Goal: Task Accomplishment & Management: Complete application form

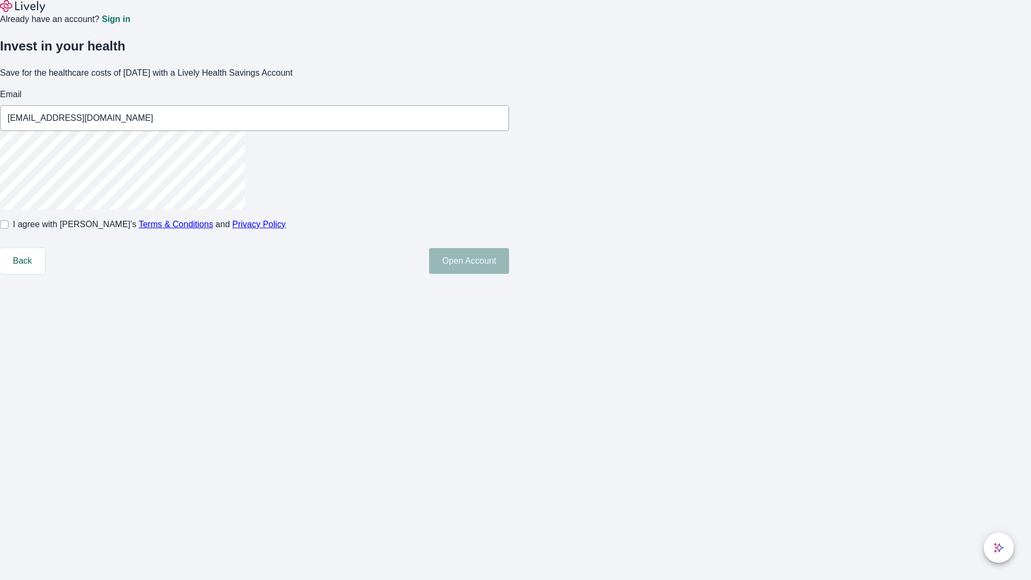
click at [9, 229] on input "I agree with Lively’s Terms & Conditions and Privacy Policy" at bounding box center [4, 224] width 9 height 9
checkbox input "true"
click at [509, 274] on button "Open Account" at bounding box center [469, 261] width 80 height 26
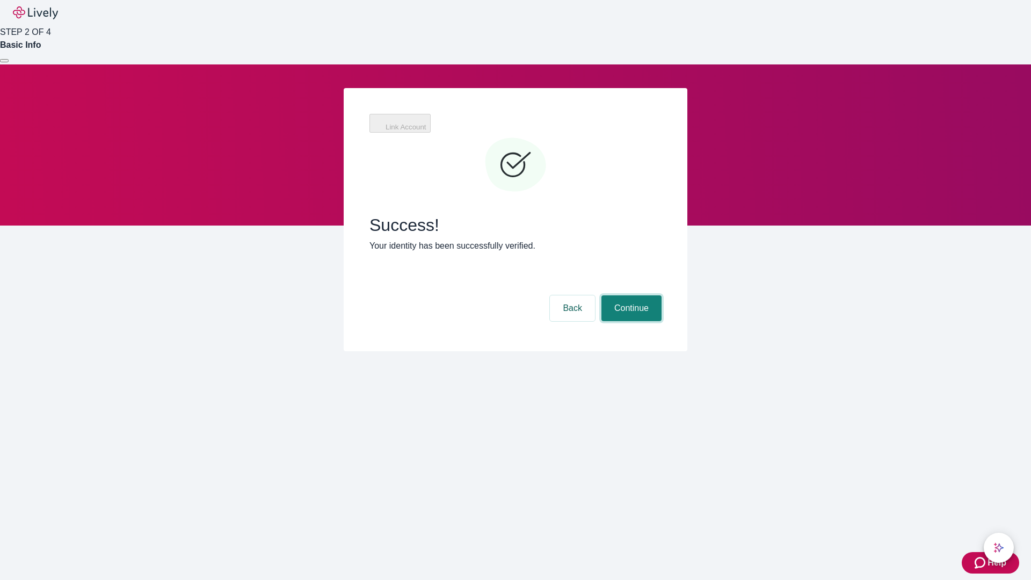
click at [630, 295] on button "Continue" at bounding box center [631, 308] width 60 height 26
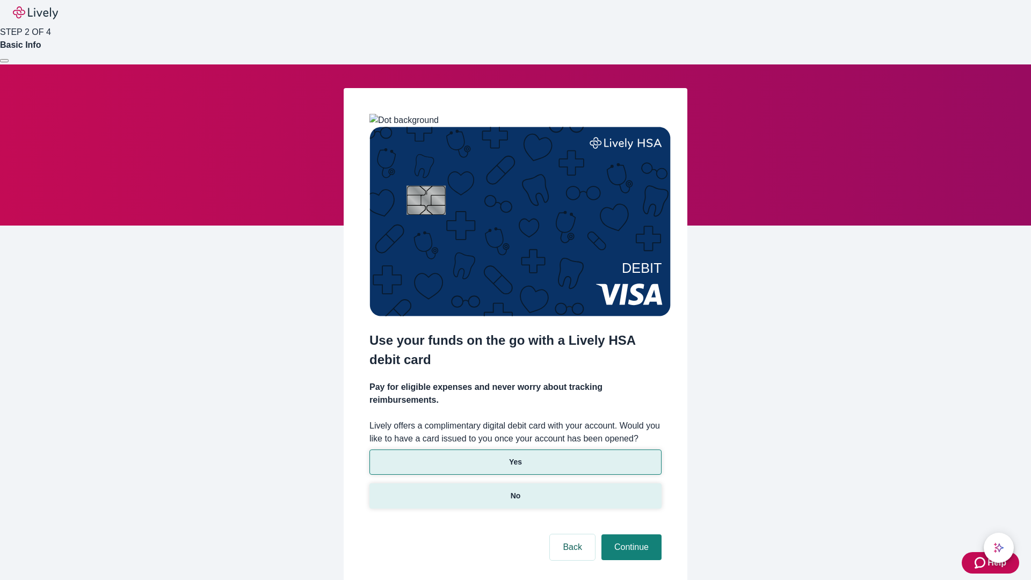
click at [515, 490] on p "No" at bounding box center [515, 495] width 10 height 11
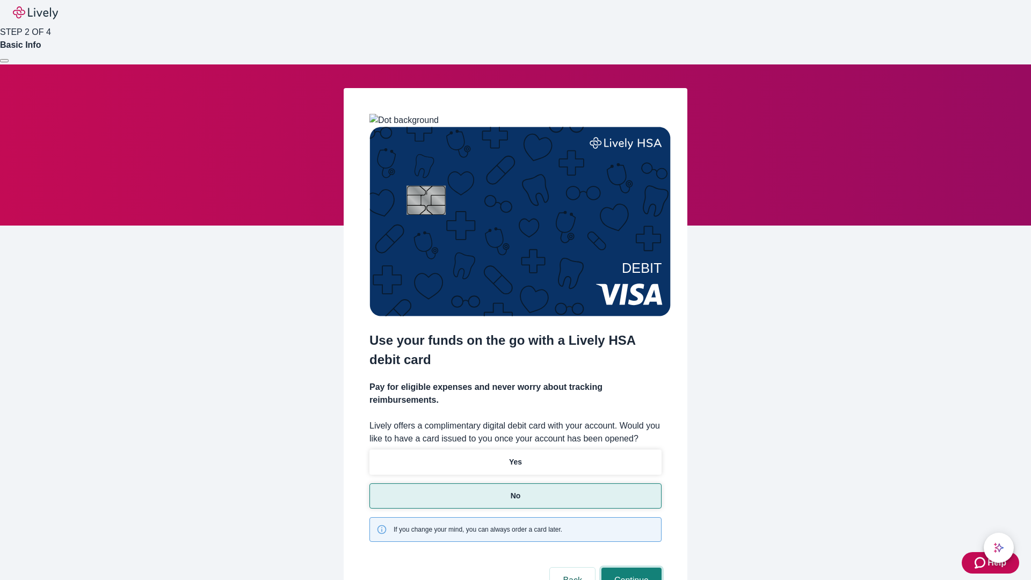
click at [630, 567] on button "Continue" at bounding box center [631, 580] width 60 height 26
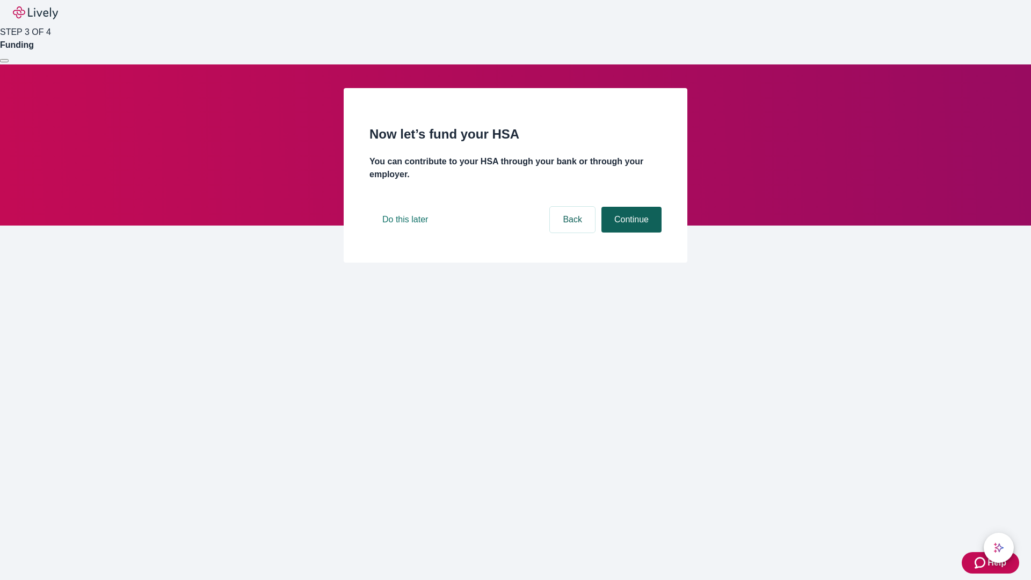
click at [630, 232] on button "Continue" at bounding box center [631, 220] width 60 height 26
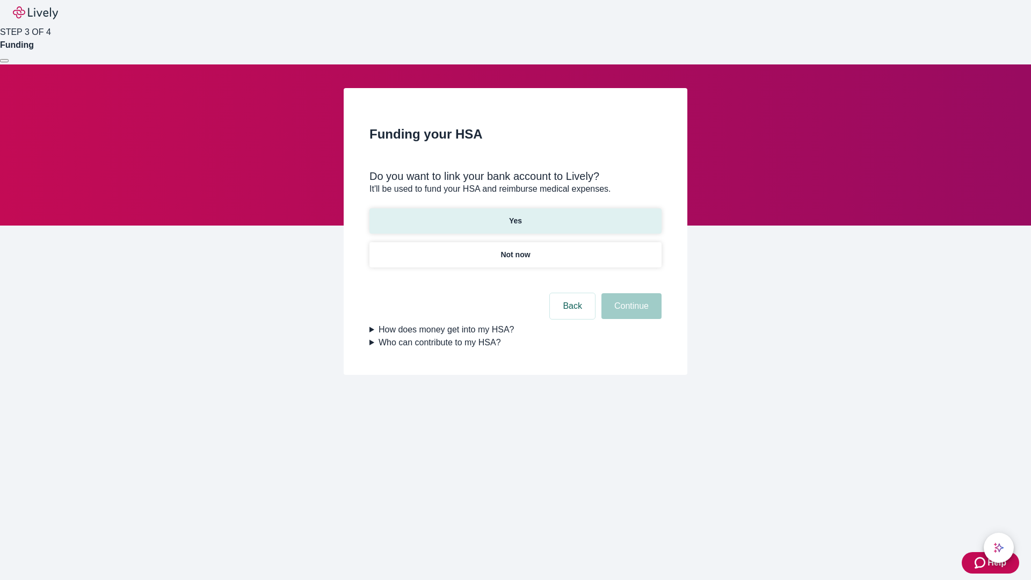
click at [515, 215] on p "Yes" at bounding box center [515, 220] width 13 height 11
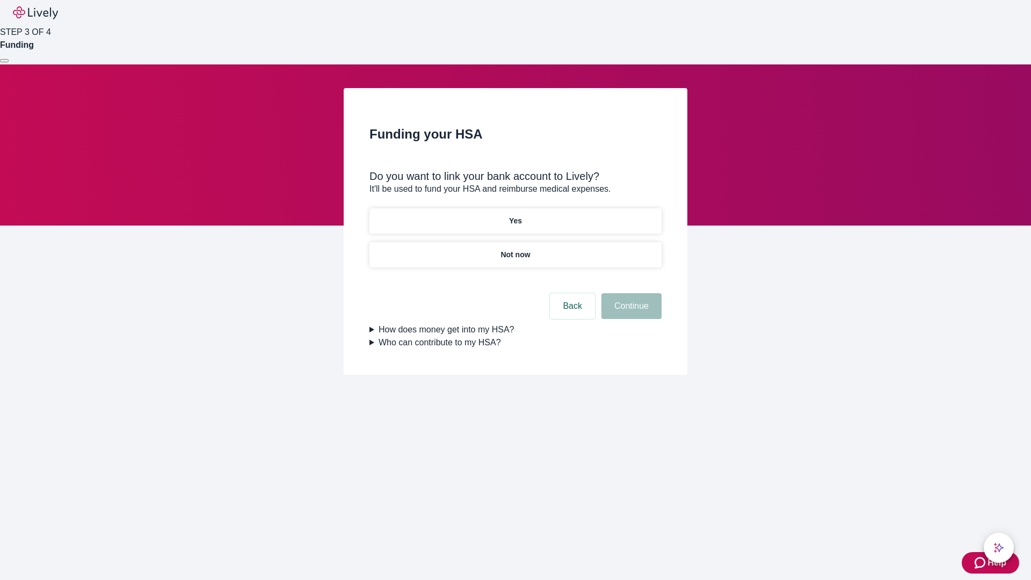
click at [630, 293] on button "Continue" at bounding box center [631, 306] width 60 height 26
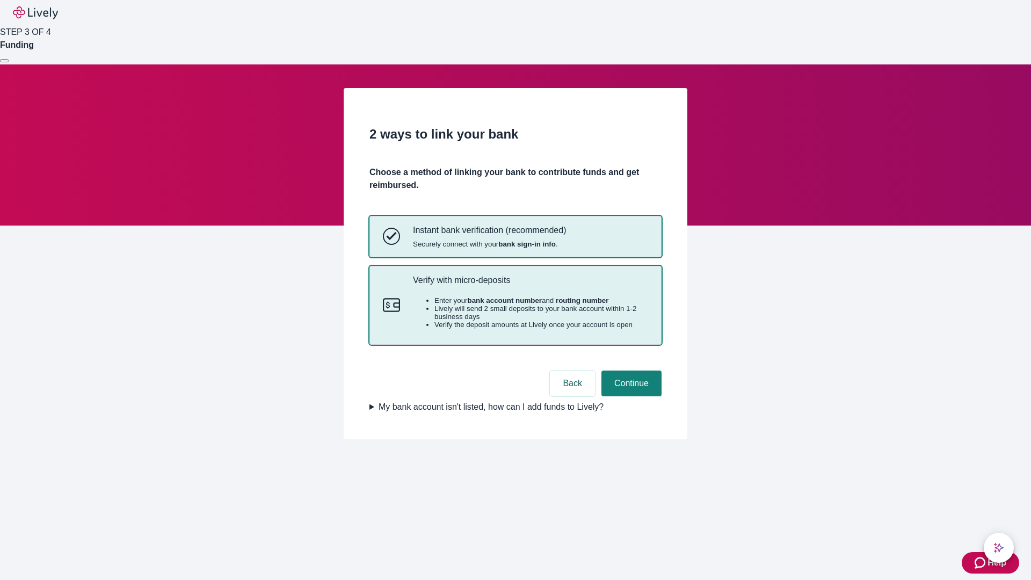
click at [530, 285] on p "Verify with micro-deposits" at bounding box center [530, 280] width 235 height 10
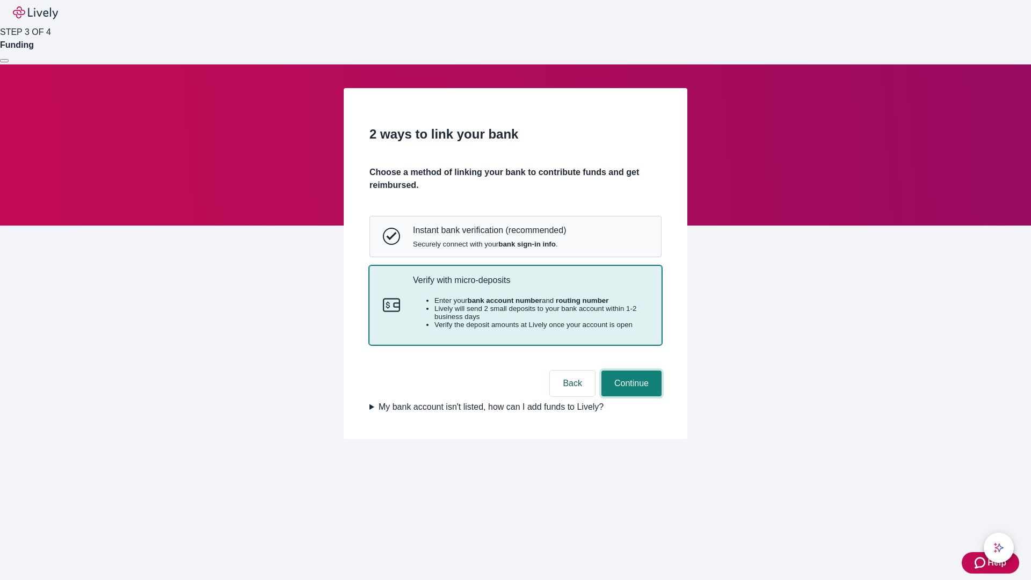
click at [630, 396] on button "Continue" at bounding box center [631, 383] width 60 height 26
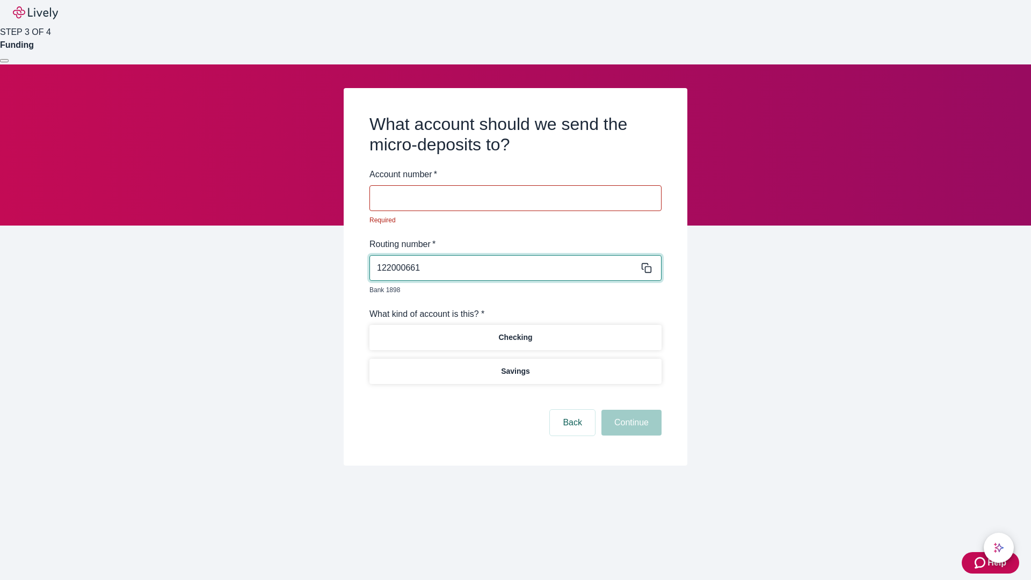
type input "122000661"
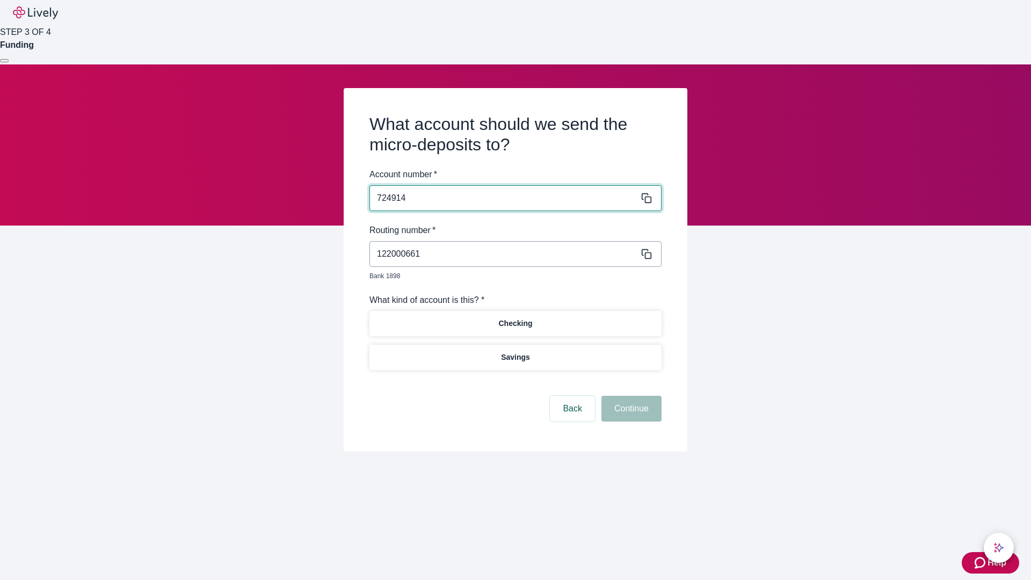
type input "724914"
click at [515, 318] on p "Checking" at bounding box center [515, 323] width 34 height 11
click at [630, 396] on button "Continue" at bounding box center [631, 409] width 60 height 26
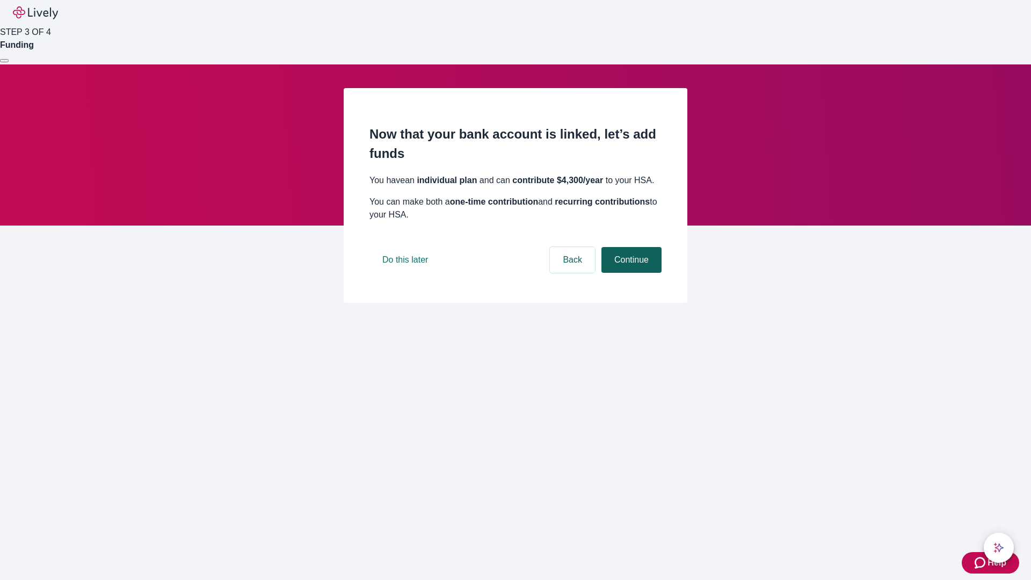
click at [630, 273] on button "Continue" at bounding box center [631, 260] width 60 height 26
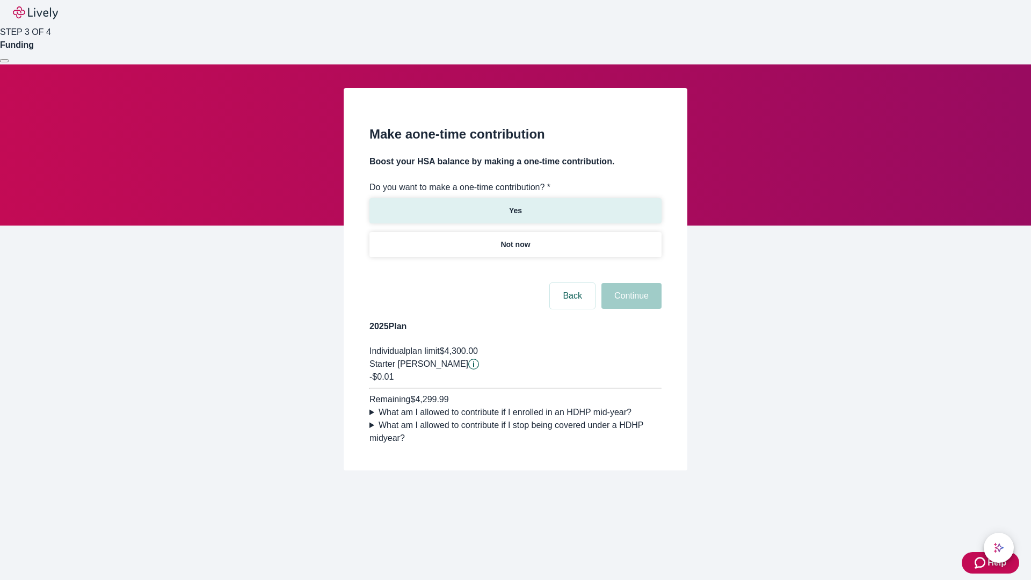
click at [515, 205] on p "Yes" at bounding box center [515, 210] width 13 height 11
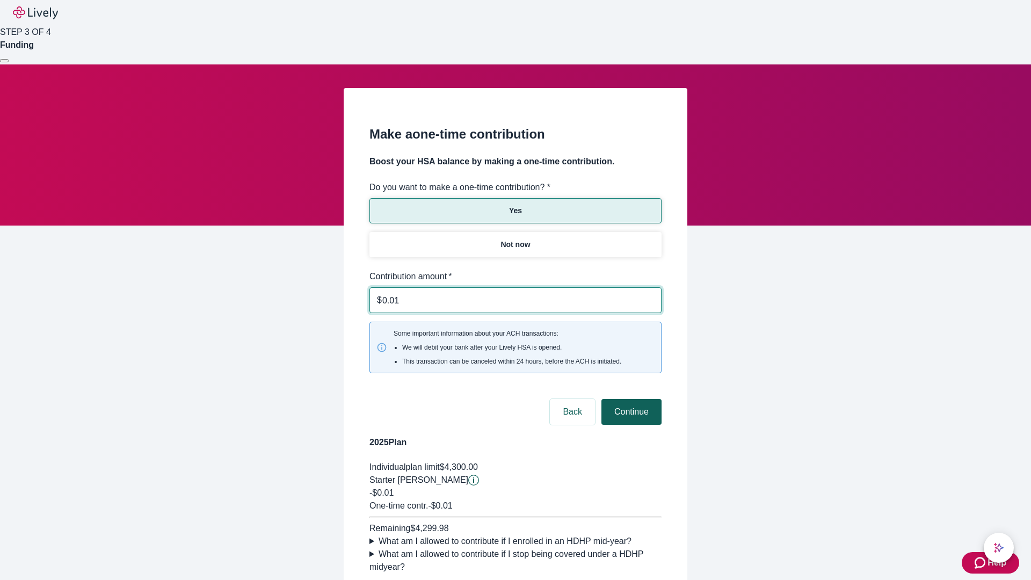
type input "0.01"
click at [630, 399] on button "Continue" at bounding box center [631, 412] width 60 height 26
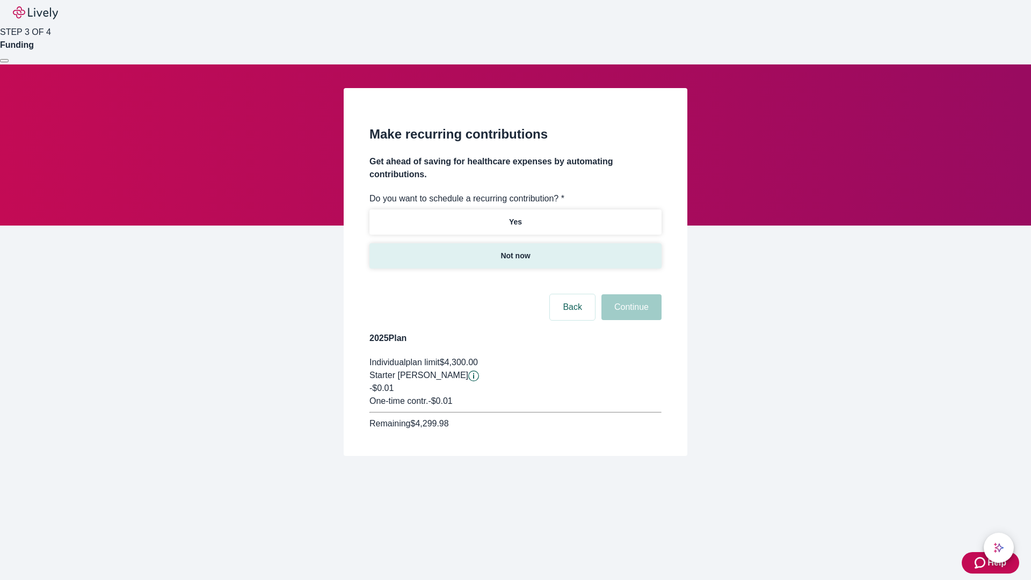
click at [515, 250] on p "Not now" at bounding box center [515, 255] width 30 height 11
click at [630, 294] on button "Continue" at bounding box center [631, 307] width 60 height 26
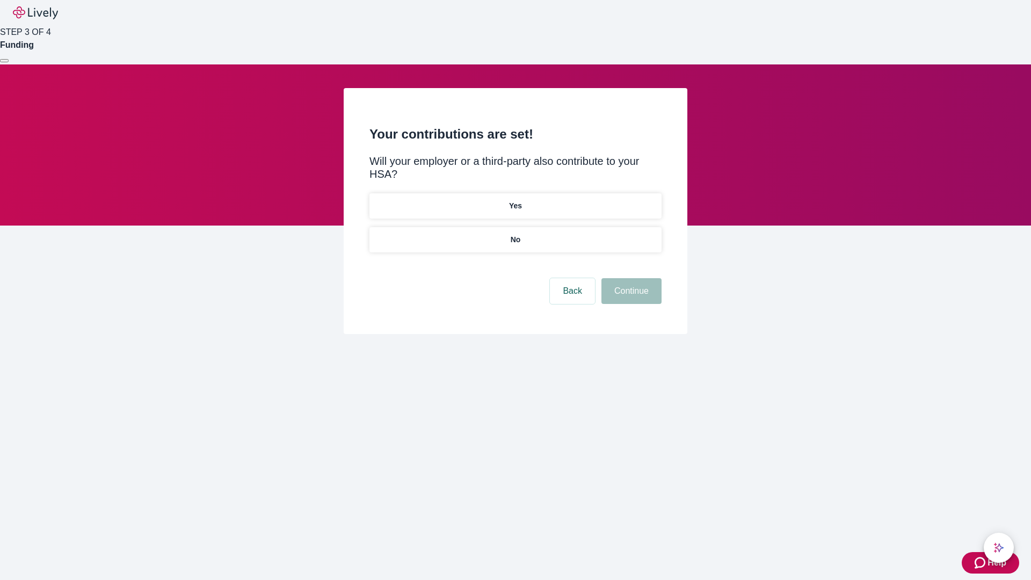
click at [515, 234] on p "No" at bounding box center [515, 239] width 10 height 11
click at [630, 278] on button "Continue" at bounding box center [631, 291] width 60 height 26
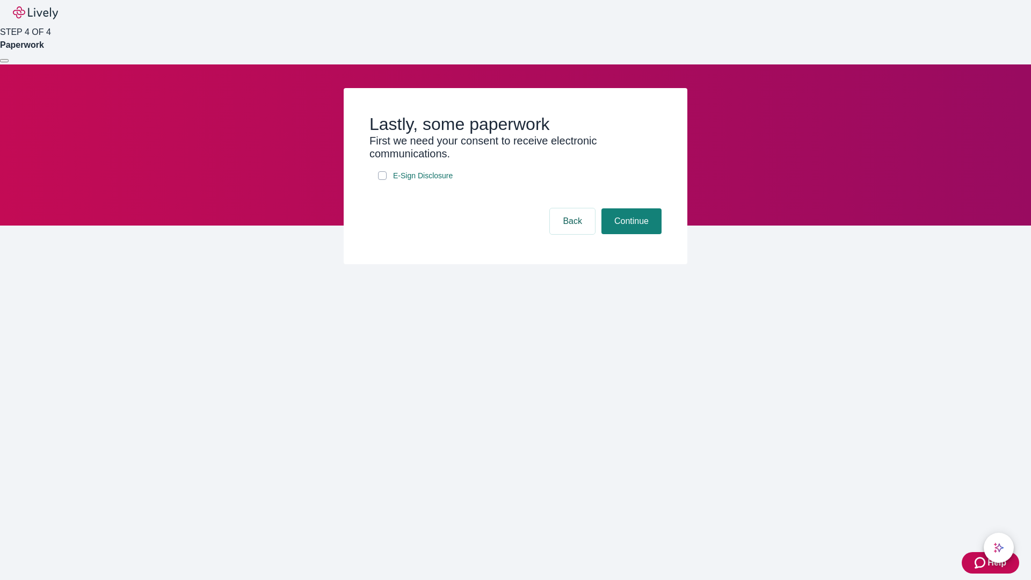
click at [382, 180] on input "E-Sign Disclosure" at bounding box center [382, 175] width 9 height 9
checkbox input "true"
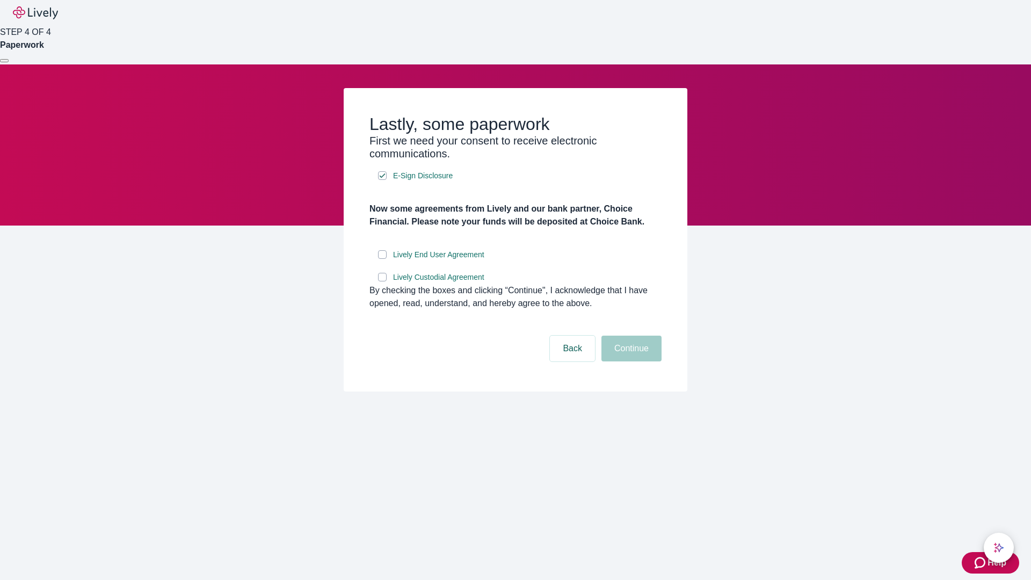
click at [382, 259] on input "Lively End User Agreement" at bounding box center [382, 254] width 9 height 9
checkbox input "true"
click at [382, 281] on input "Lively Custodial Agreement" at bounding box center [382, 277] width 9 height 9
checkbox input "true"
click at [630, 361] on button "Continue" at bounding box center [631, 348] width 60 height 26
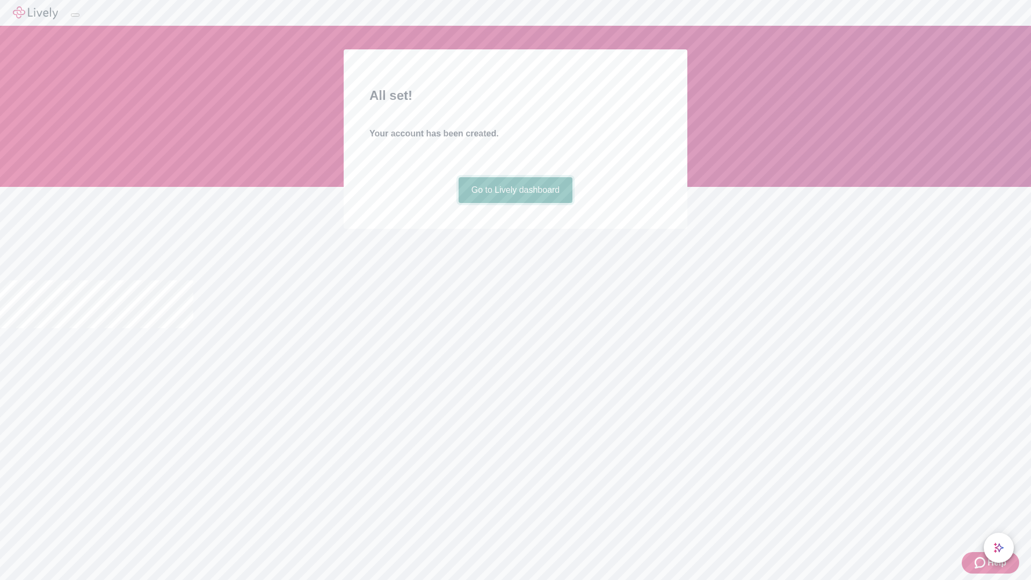
click at [515, 203] on link "Go to Lively dashboard" at bounding box center [515, 190] width 114 height 26
